Goal: Download file/media

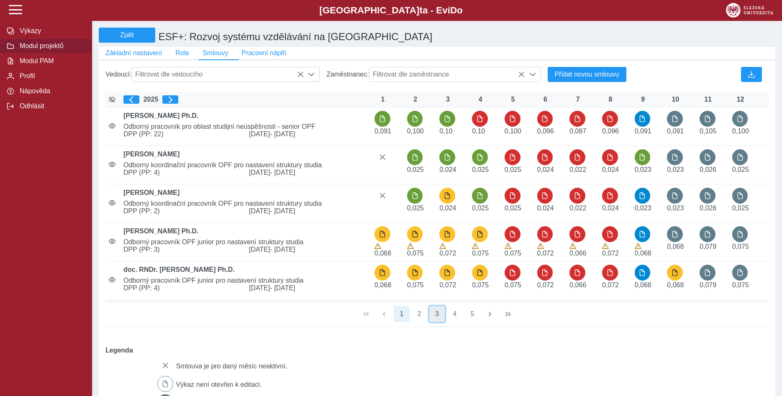
click at [436, 320] on button "3" at bounding box center [437, 314] width 16 height 16
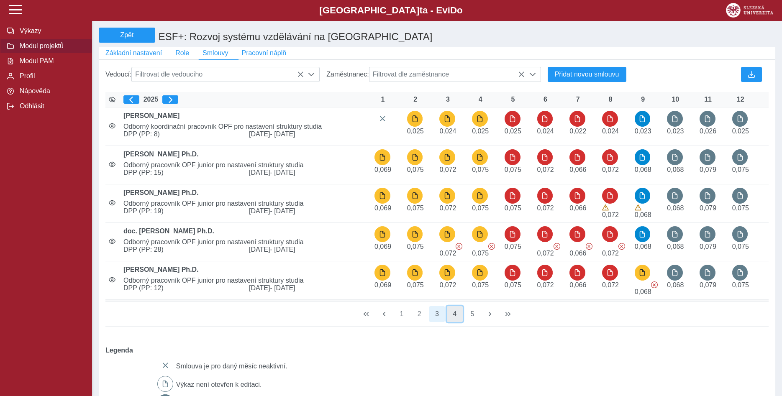
click at [456, 320] on button "4" at bounding box center [455, 314] width 16 height 16
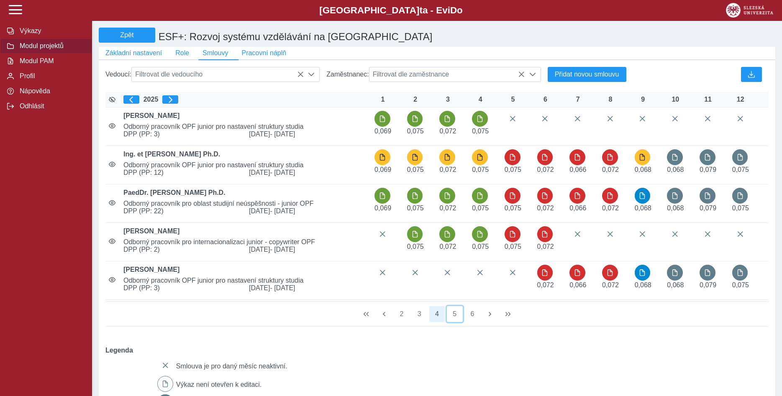
click at [456, 320] on button "5" at bounding box center [455, 314] width 16 height 16
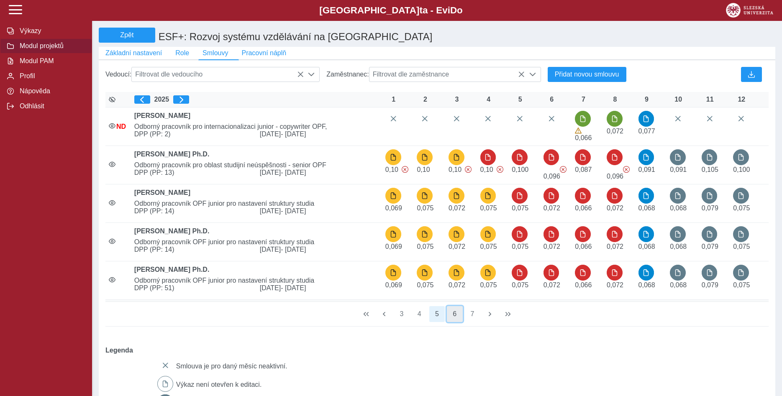
click at [456, 320] on button "6" at bounding box center [455, 314] width 16 height 16
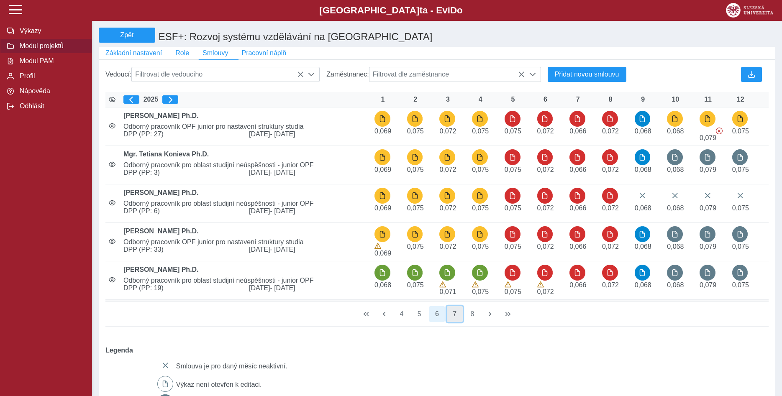
click at [455, 320] on button "7" at bounding box center [455, 314] width 16 height 16
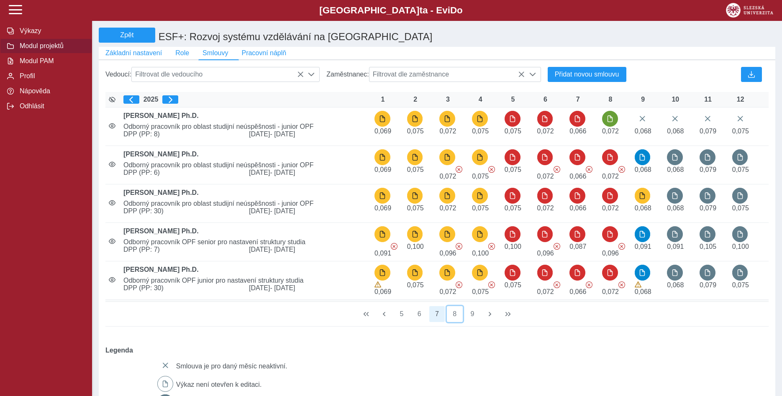
click at [455, 320] on button "8" at bounding box center [455, 314] width 16 height 16
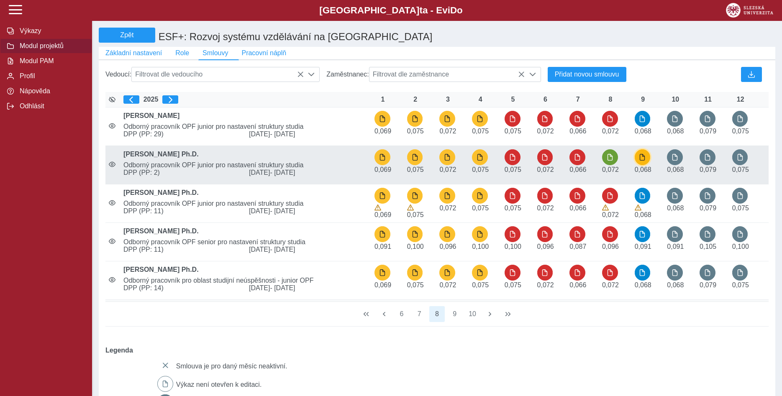
click at [642, 161] on span "button" at bounding box center [642, 157] width 7 height 7
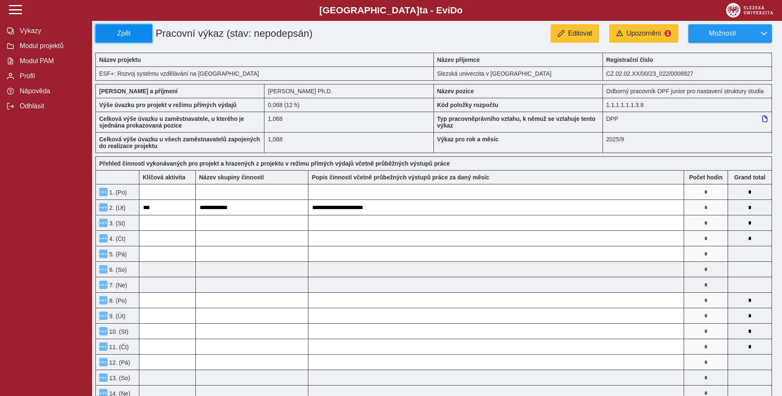
click at [126, 32] on span "Zpět" at bounding box center [123, 34] width 49 height 8
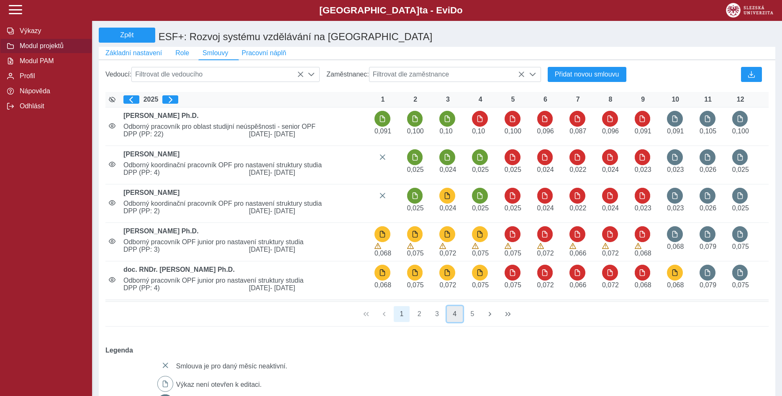
click at [455, 320] on button "4" at bounding box center [455, 314] width 16 height 16
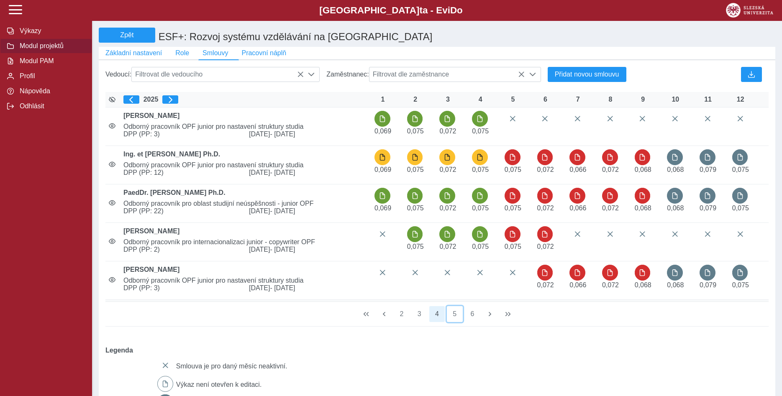
click at [455, 320] on button "5" at bounding box center [455, 314] width 16 height 16
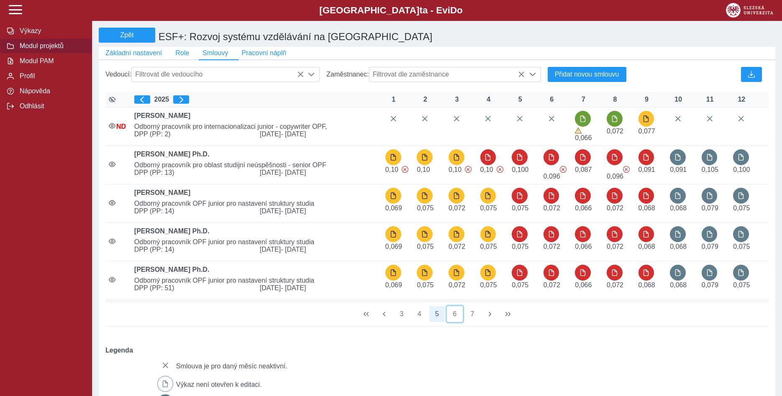
click at [455, 320] on button "6" at bounding box center [455, 314] width 16 height 16
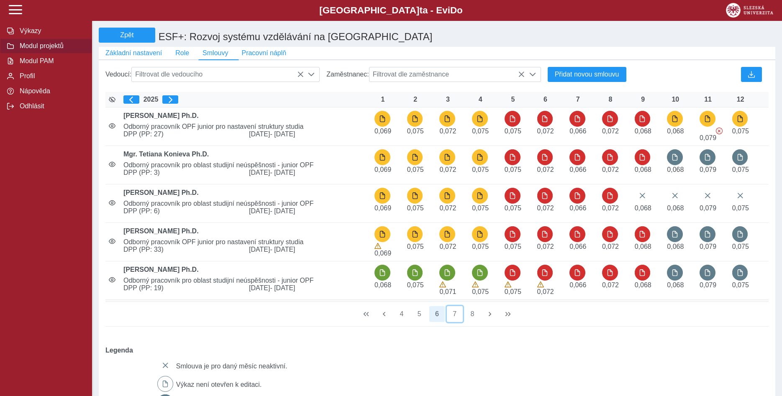
click at [455, 320] on button "7" at bounding box center [455, 314] width 16 height 16
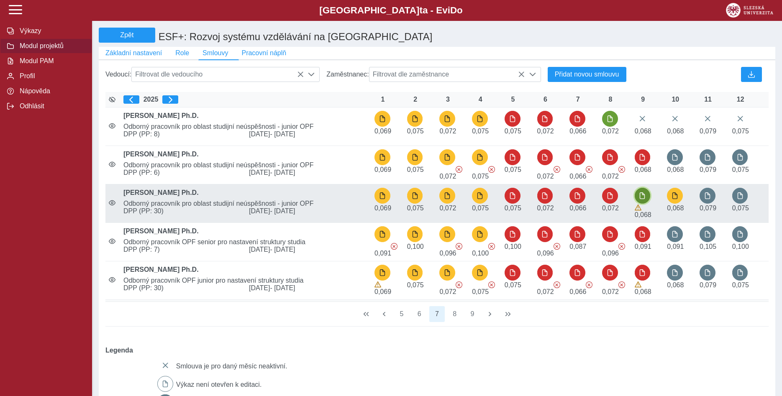
click at [643, 199] on span "button" at bounding box center [642, 195] width 7 height 7
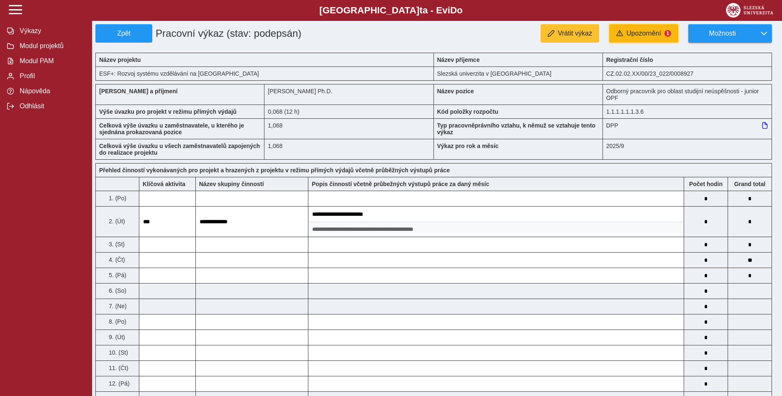
click at [643, 31] on span "Upozornění" at bounding box center [643, 34] width 35 height 8
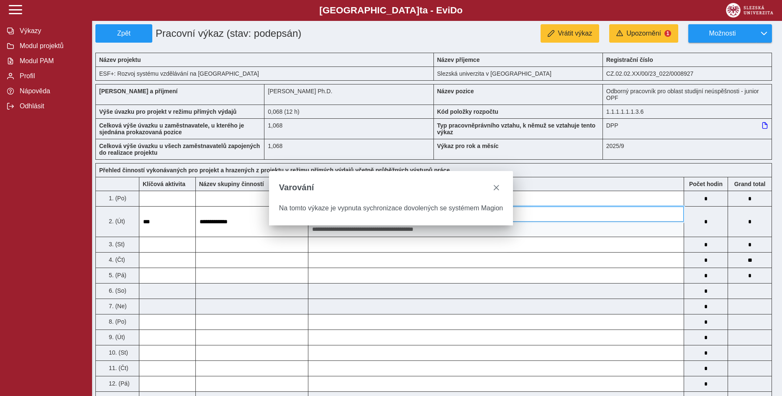
click at [598, 222] on input "**********" at bounding box center [495, 214] width 375 height 15
drag, startPoint x: 495, startPoint y: 186, endPoint x: 528, endPoint y: 223, distance: 49.5
click at [495, 186] on span "close" at bounding box center [496, 187] width 7 height 7
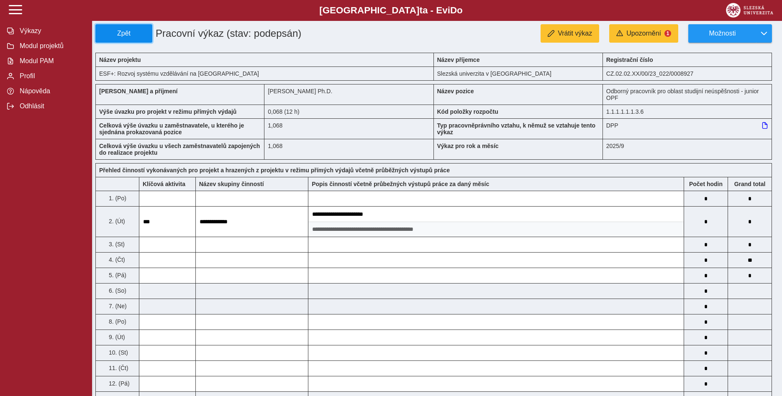
click at [120, 33] on span "Zpět" at bounding box center [123, 34] width 49 height 8
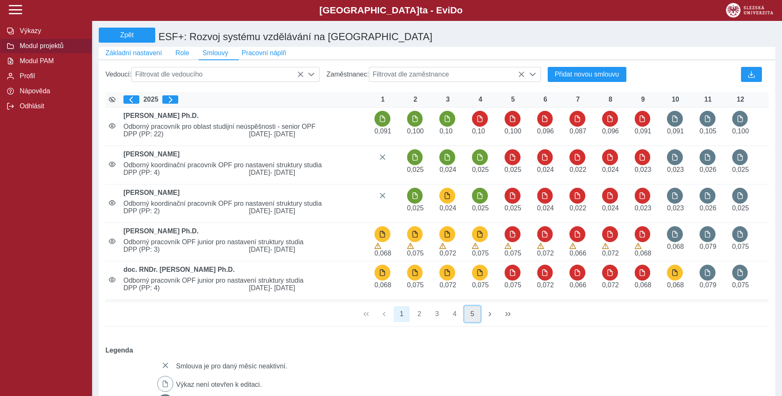
click at [471, 318] on button "5" at bounding box center [472, 314] width 16 height 16
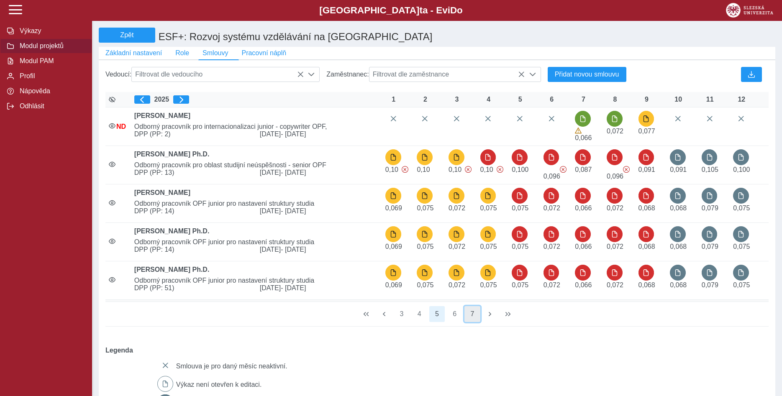
click at [473, 318] on button "7" at bounding box center [472, 314] width 16 height 16
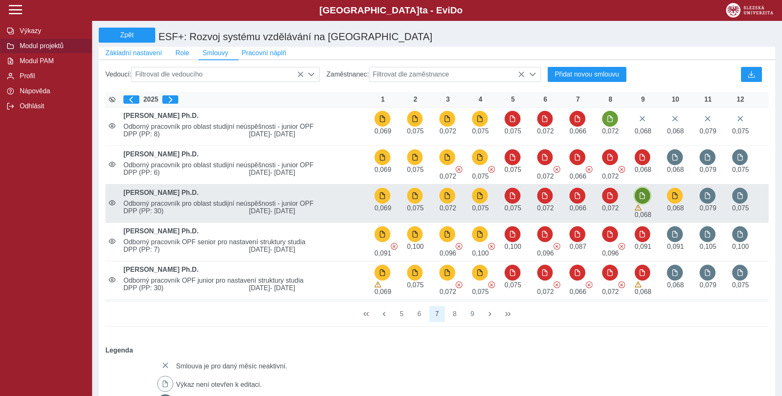
click at [642, 198] on span "button" at bounding box center [642, 195] width 7 height 7
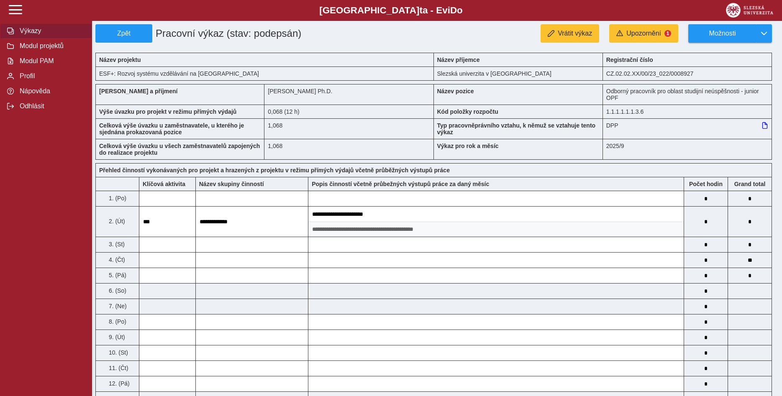
click at [36, 35] on span "Výkazy" at bounding box center [51, 31] width 68 height 8
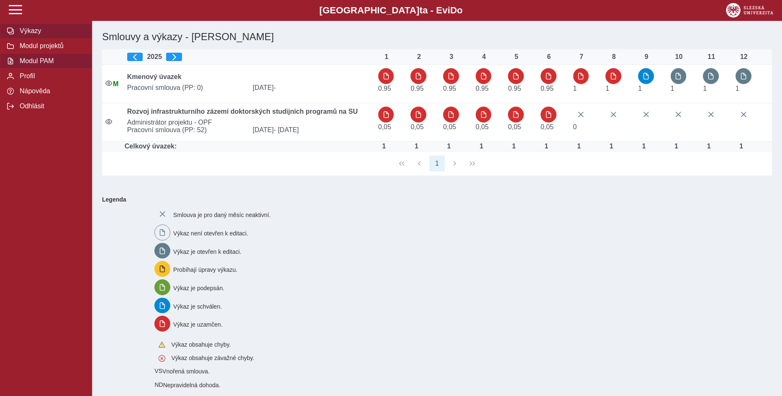
click at [32, 65] on span "Modul PAM" at bounding box center [51, 61] width 68 height 8
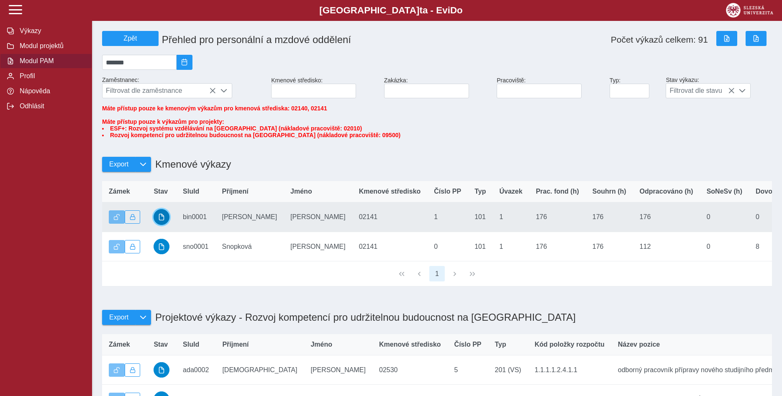
click at [164, 220] on span "button" at bounding box center [161, 217] width 7 height 7
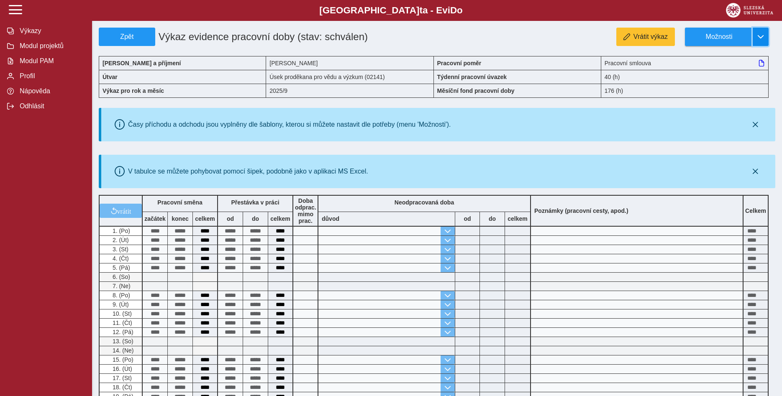
click at [761, 36] on span "button" at bounding box center [760, 36] width 7 height 7
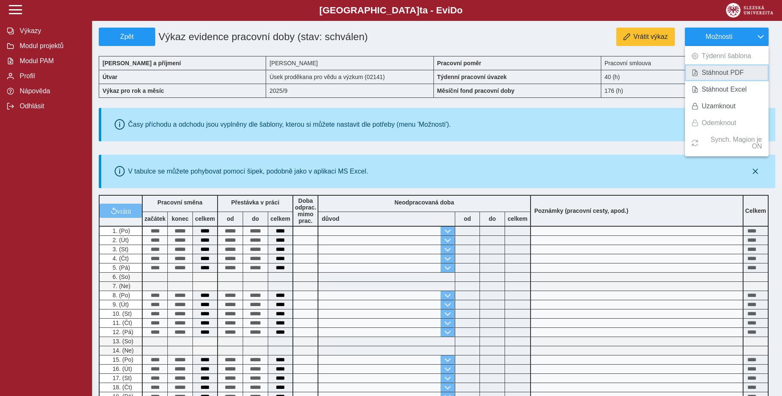
click at [717, 74] on span "Stáhnout PDF" at bounding box center [723, 72] width 42 height 7
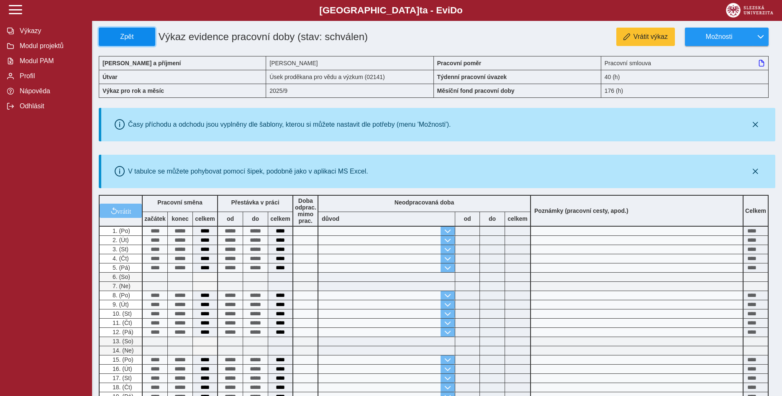
click at [127, 36] on span "Zpět" at bounding box center [126, 37] width 49 height 8
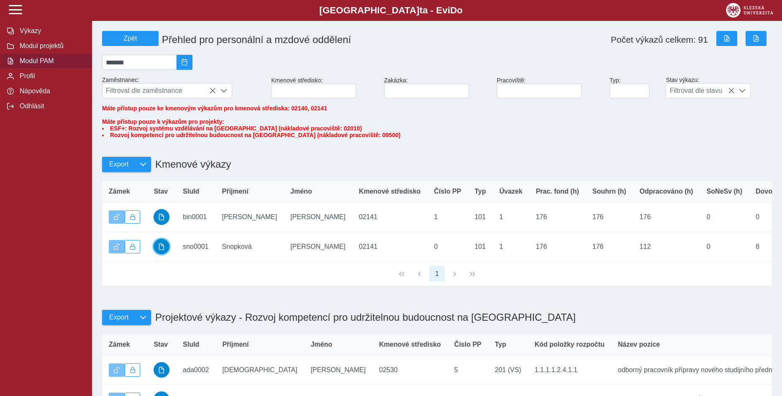
click at [161, 250] on span "button" at bounding box center [161, 246] width 7 height 7
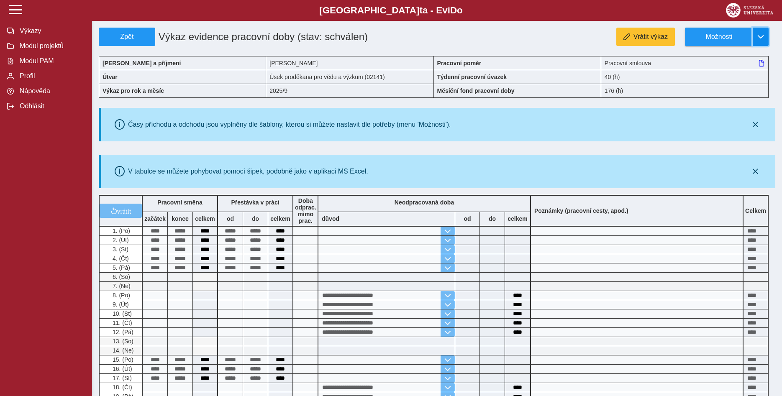
click at [758, 36] on span "button" at bounding box center [760, 36] width 7 height 7
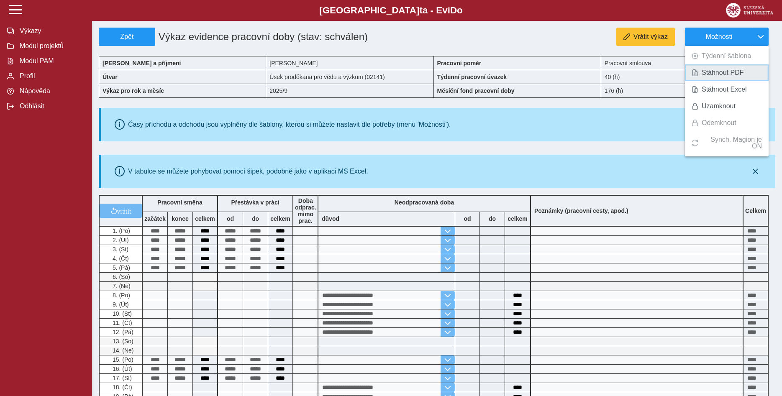
click at [736, 72] on span "Stáhnout PDF" at bounding box center [723, 72] width 42 height 7
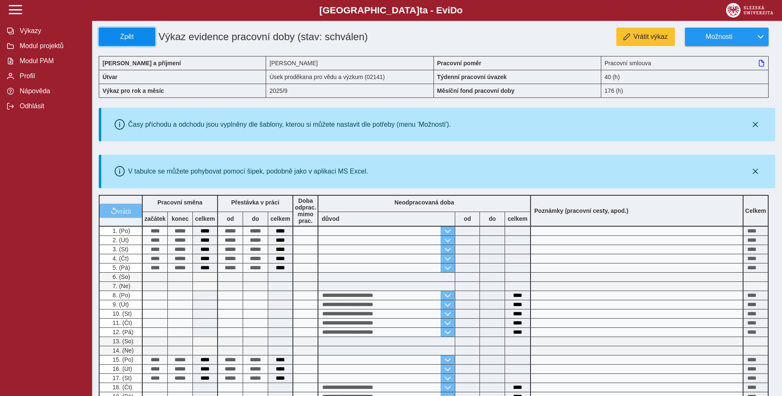
click at [126, 36] on span "Zpět" at bounding box center [126, 37] width 49 height 8
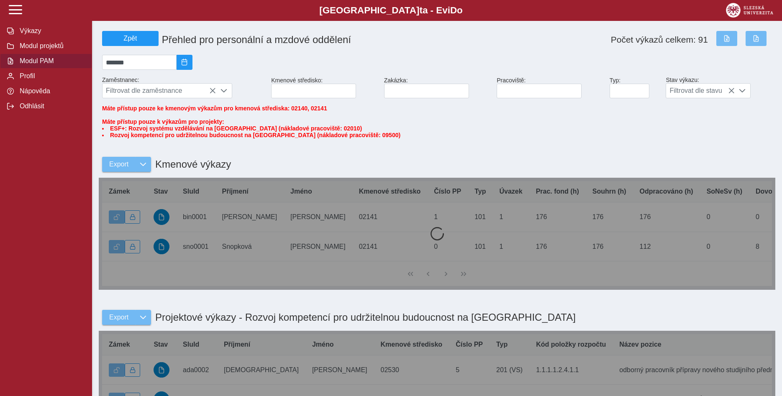
click at [120, 227] on div at bounding box center [437, 234] width 676 height 112
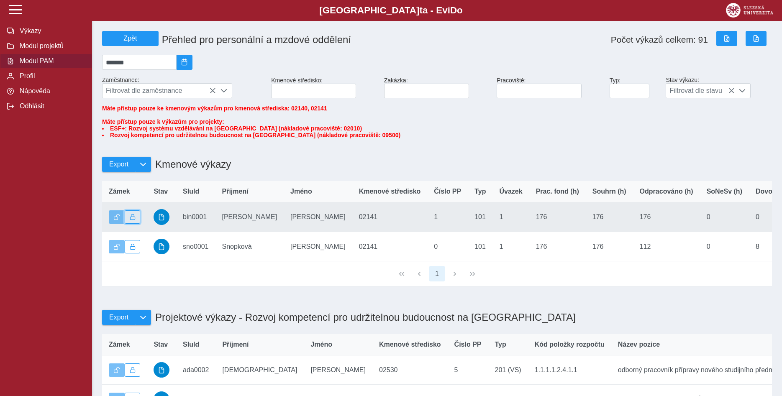
click at [133, 220] on span "button" at bounding box center [133, 217] width 6 height 6
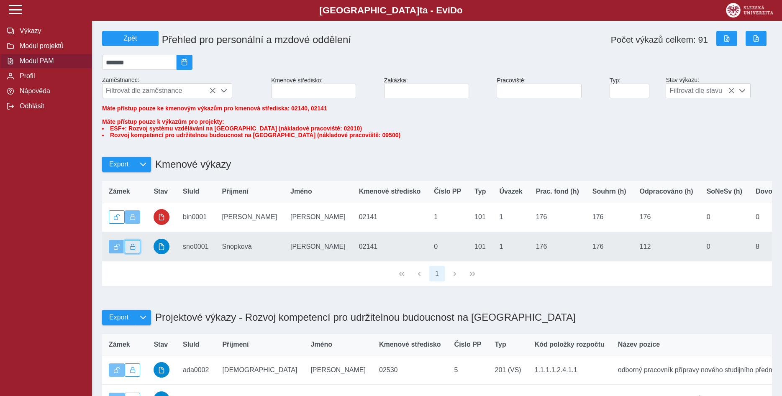
click at [132, 250] on span "button" at bounding box center [133, 247] width 6 height 6
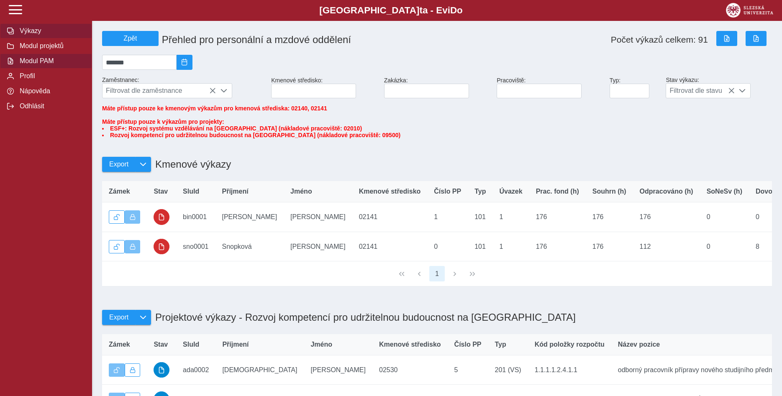
click at [30, 35] on span "Výkazy" at bounding box center [51, 31] width 68 height 8
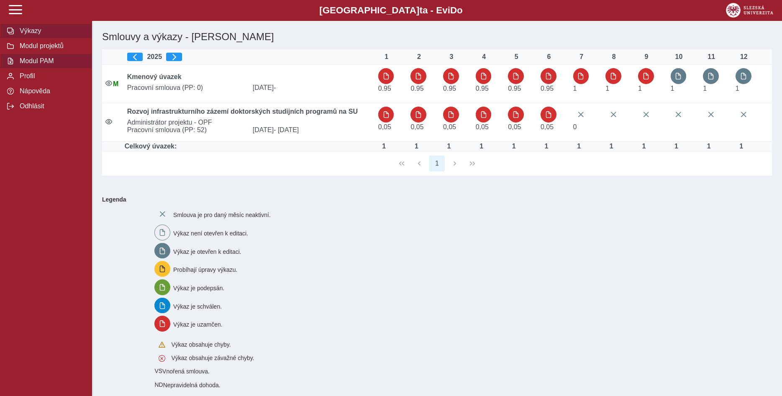
click at [37, 65] on span "Modul PAM" at bounding box center [51, 61] width 68 height 8
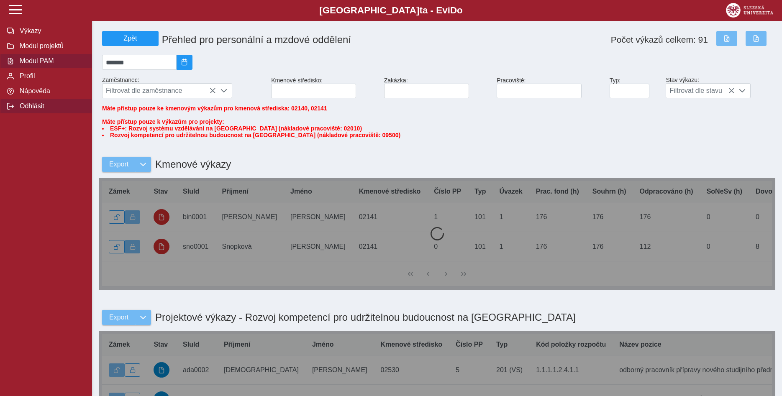
click at [37, 110] on span "Odhlásit" at bounding box center [51, 106] width 68 height 8
